Goal: Information Seeking & Learning: Understand process/instructions

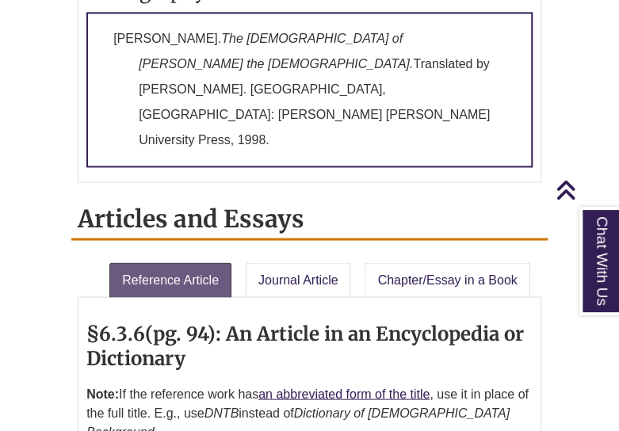
scroll to position [2570, 0]
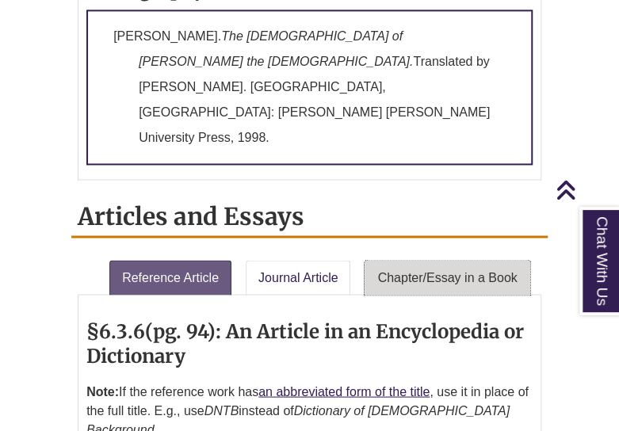
click at [452, 260] on link "Chapter/Essay in a Book" at bounding box center [447, 277] width 165 height 35
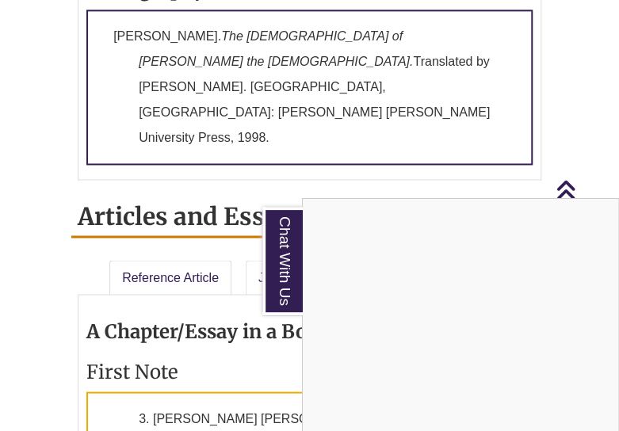
click at [306, 224] on div "Chat With Us" at bounding box center [309, 215] width 619 height 431
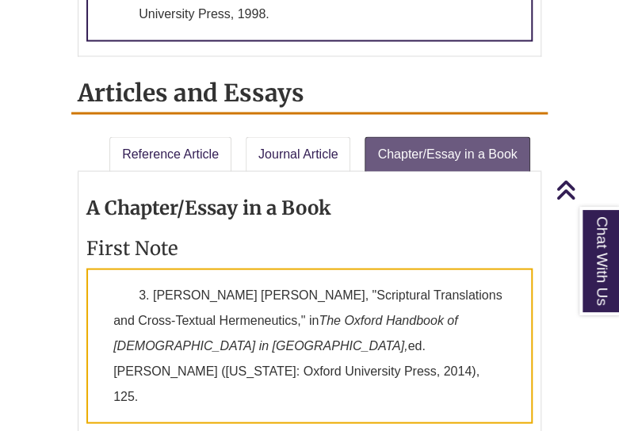
scroll to position [2696, 0]
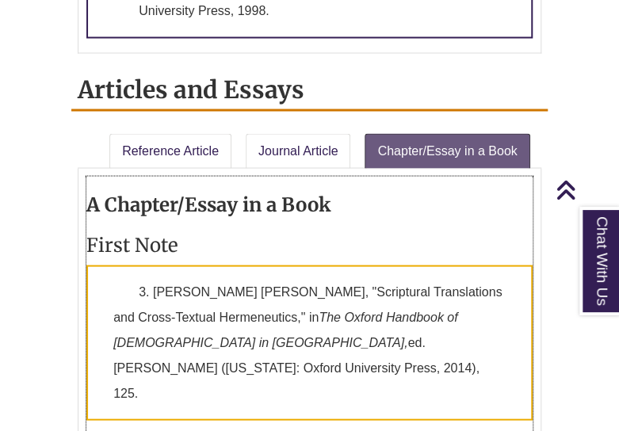
click at [320, 232] on h3 "First Note" at bounding box center [309, 244] width 446 height 25
click at [275, 232] on h3 "First Note" at bounding box center [309, 244] width 446 height 25
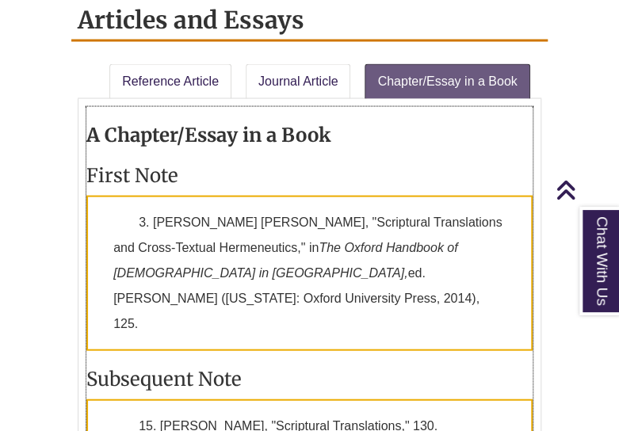
scroll to position [2728, 0]
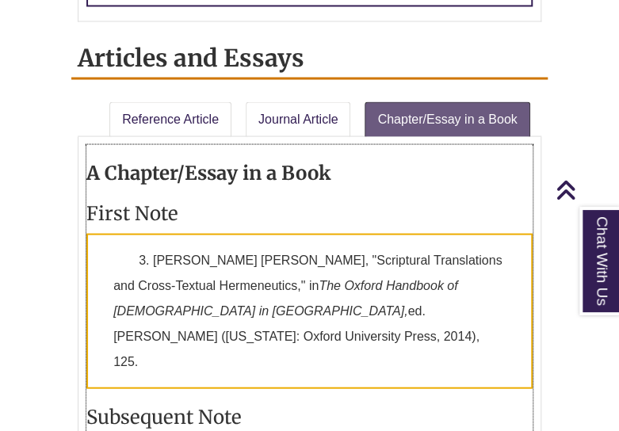
click at [344, 201] on h3 "First Note" at bounding box center [309, 213] width 446 height 25
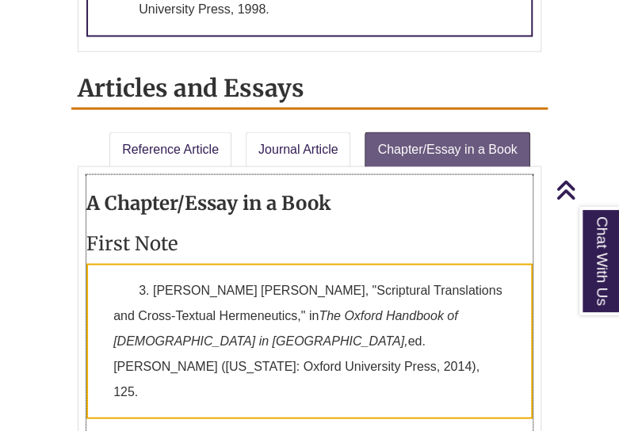
scroll to position [2696, 0]
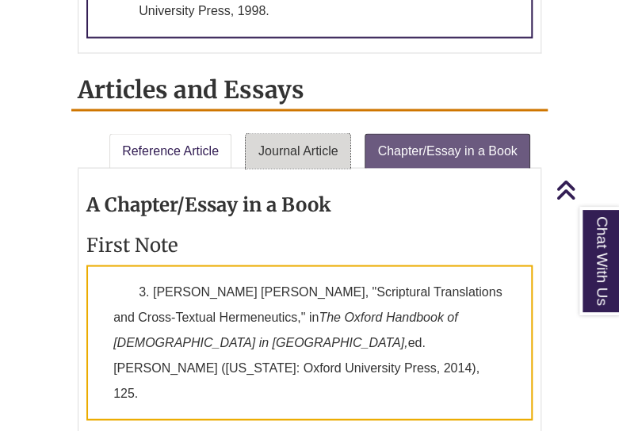
click at [286, 133] on link "Journal Article" at bounding box center [298, 150] width 105 height 35
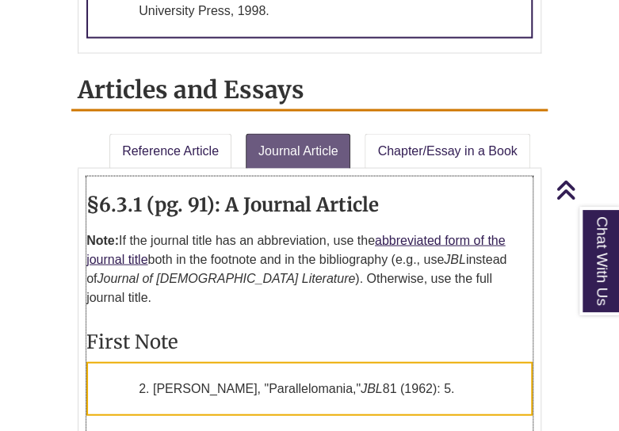
click at [262, 329] on h3 "First Note" at bounding box center [309, 341] width 446 height 25
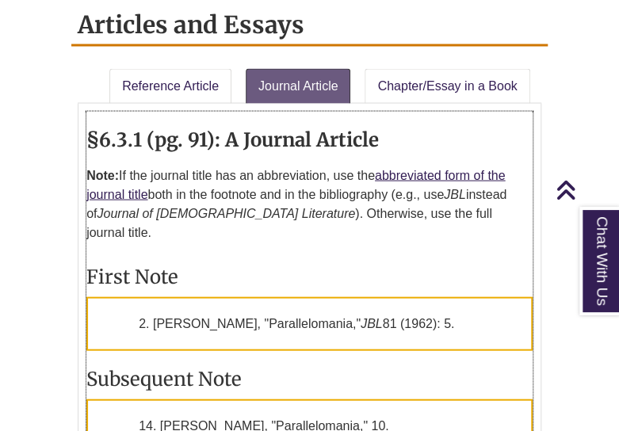
scroll to position [2760, 0]
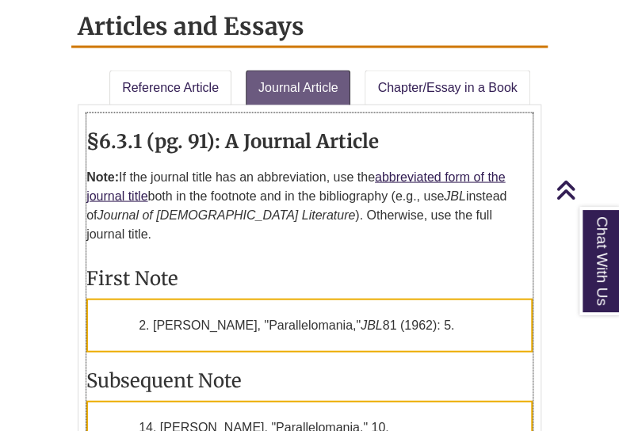
click at [362, 266] on h3 "First Note" at bounding box center [309, 278] width 446 height 25
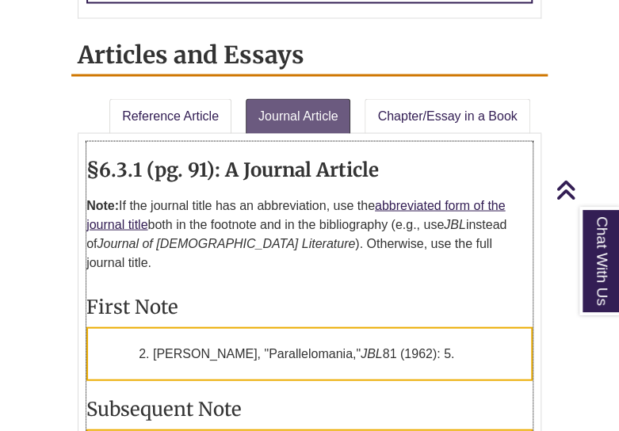
scroll to position [2728, 0]
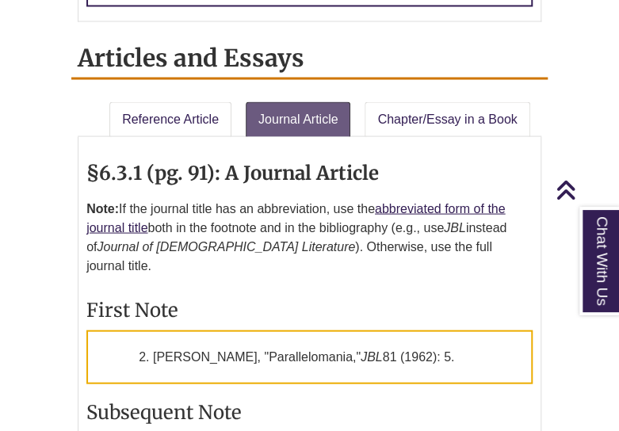
click at [457, 136] on div "§6.3.6 (pg. 94): An Article in an Encyclopedia or Dictionary Note: If the refer…" at bounding box center [310, 369] width 464 height 467
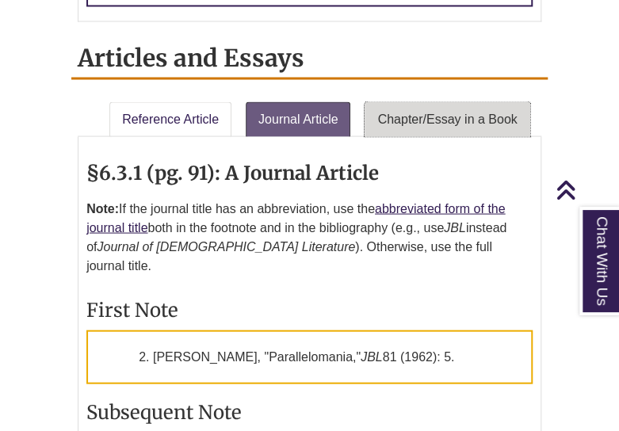
click at [462, 102] on link "Chapter/Essay in a Book" at bounding box center [447, 119] width 165 height 35
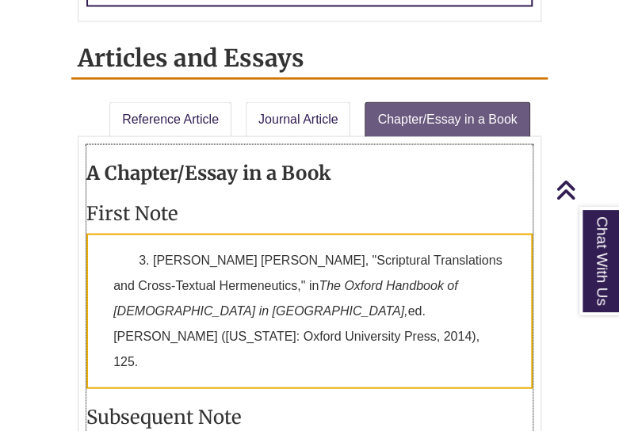
click at [267, 233] on p "3. [PERSON_NAME] [PERSON_NAME], "Scriptural Translations and Cross-Textual Herm…" at bounding box center [309, 310] width 446 height 155
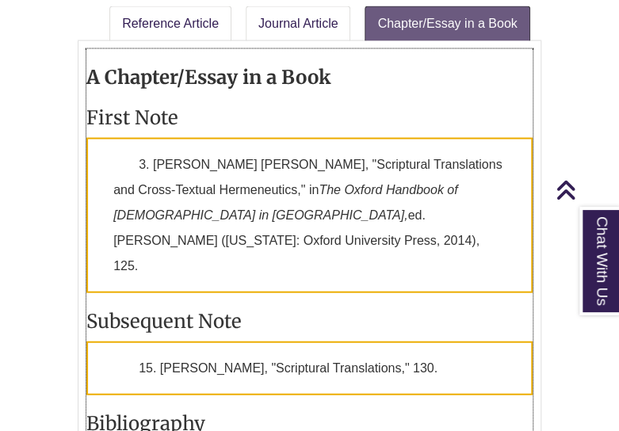
scroll to position [2792, 0]
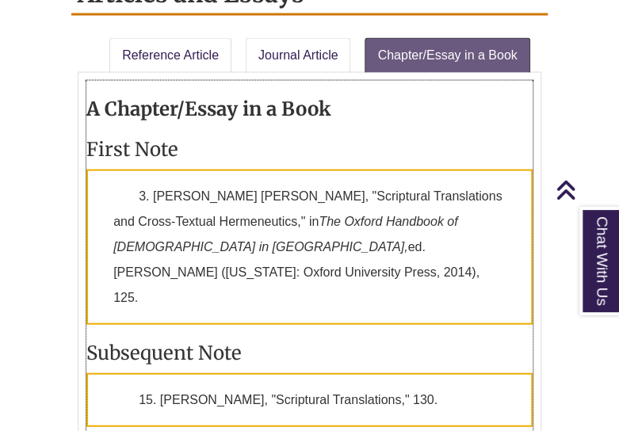
click at [278, 168] on div "A Chapter/Essay in a Book First Note 3. [PERSON_NAME] [PERSON_NAME], "Scriptura…" at bounding box center [309, 346] width 446 height 531
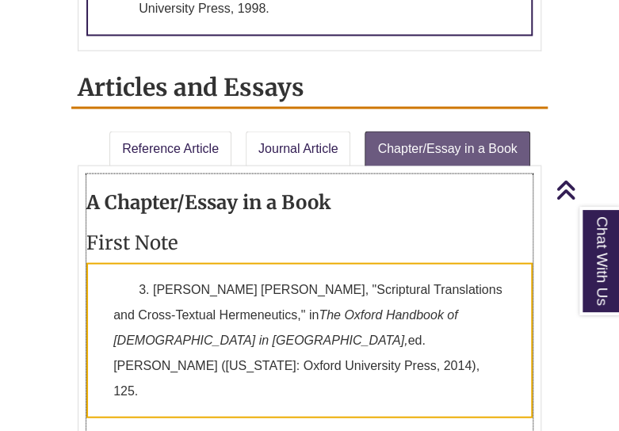
scroll to position [2696, 0]
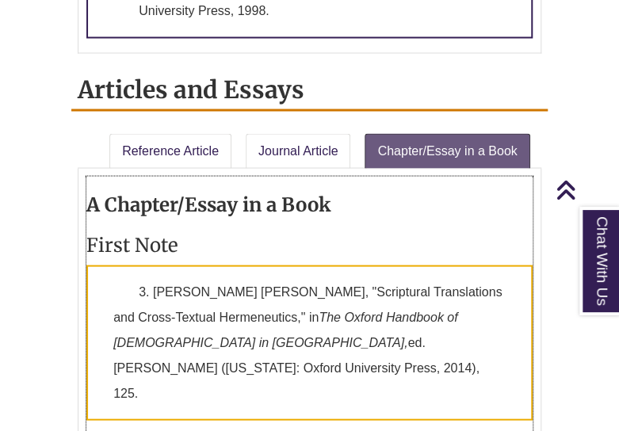
click at [442, 192] on h3 "A Chapter/Essay in a Book" at bounding box center [309, 204] width 446 height 25
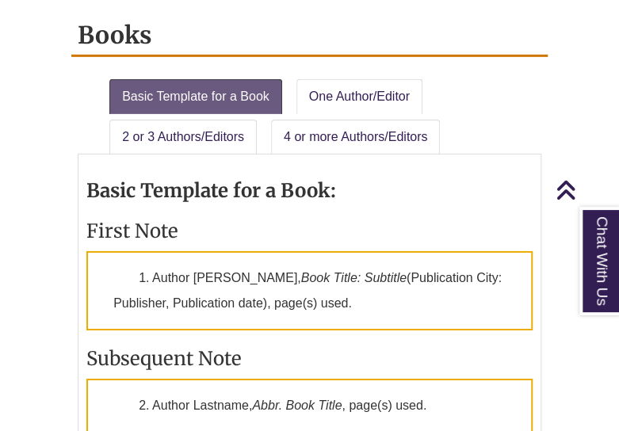
scroll to position [1491, 0]
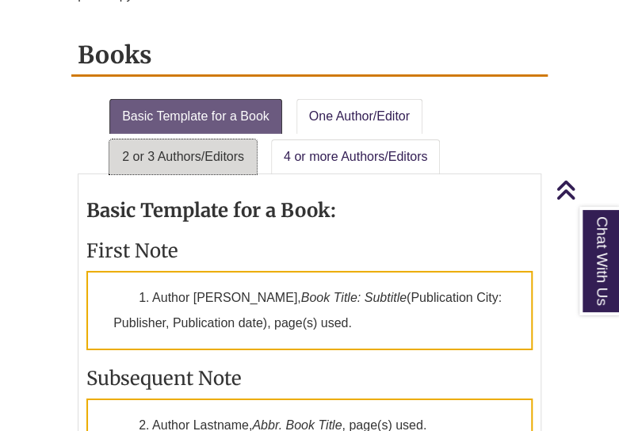
click at [135, 140] on link "2 or 3 Authors/Editors" at bounding box center [183, 157] width 148 height 35
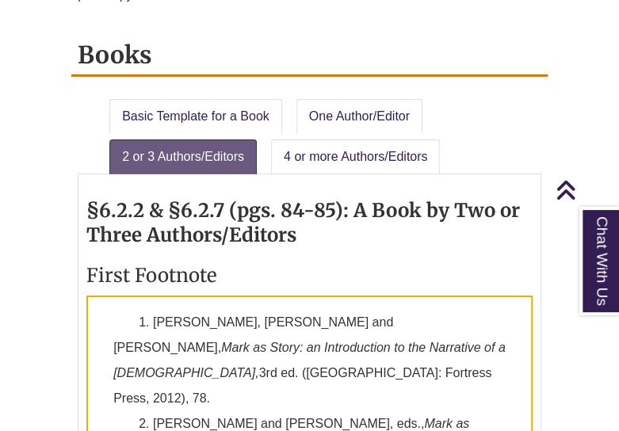
click at [534, 110] on ul "Basic Template for a Book One Author/Editor 2 or 3 Authors/Editors 4 or more Au…" at bounding box center [310, 134] width 464 height 82
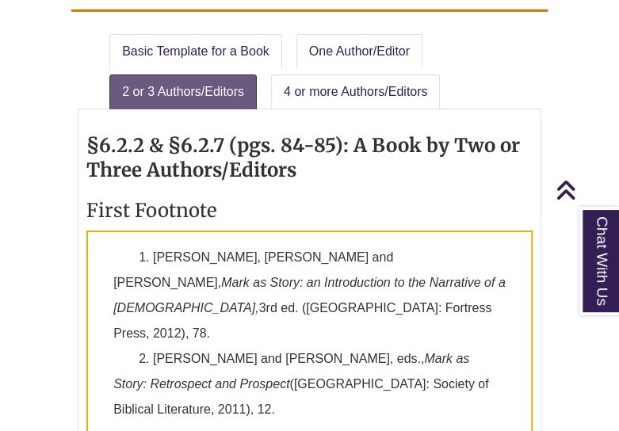
scroll to position [1554, 0]
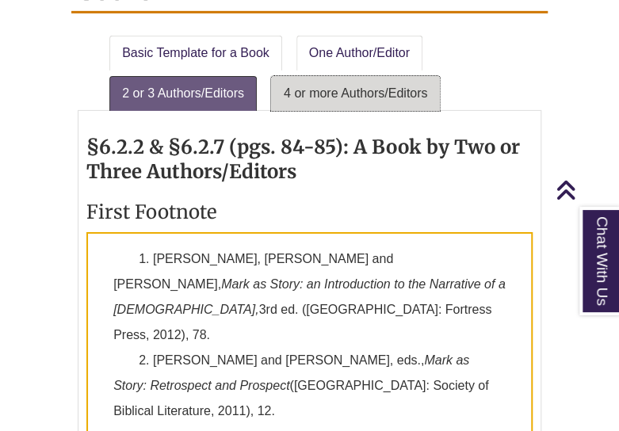
click at [384, 76] on link "4 or more Authors/Editors" at bounding box center [355, 93] width 169 height 35
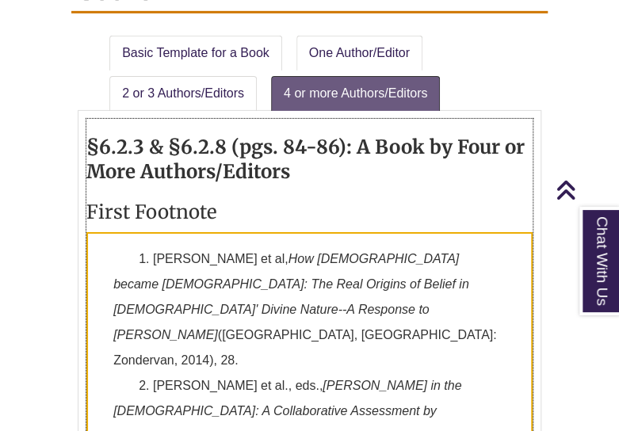
click at [370, 200] on h3 "First Footnote" at bounding box center [309, 212] width 446 height 25
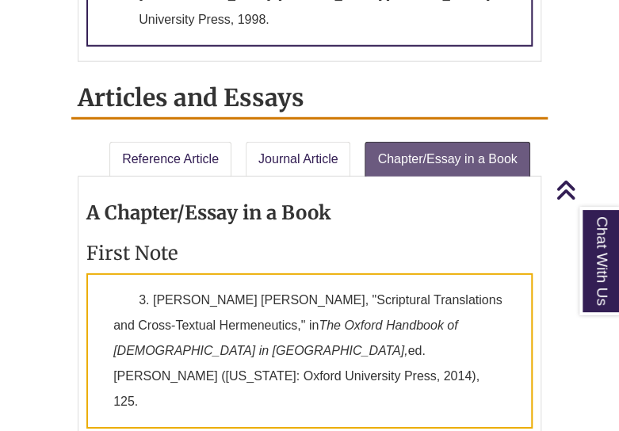
scroll to position [3172, 0]
